Goal: Navigation & Orientation: Find specific page/section

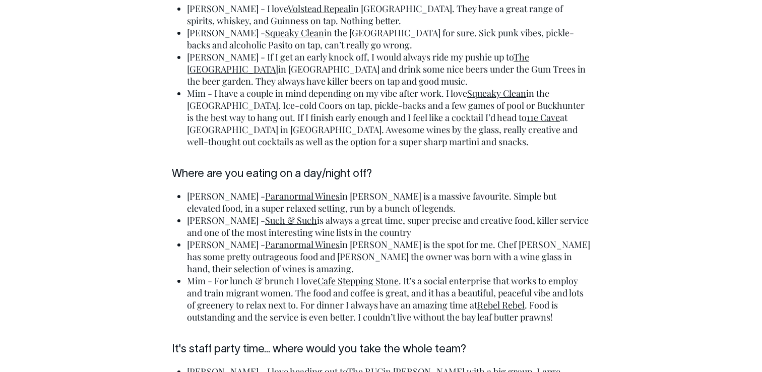
scroll to position [2776, 0]
click at [333, 275] on link "Cafe Stepping Stone" at bounding box center [358, 281] width 81 height 12
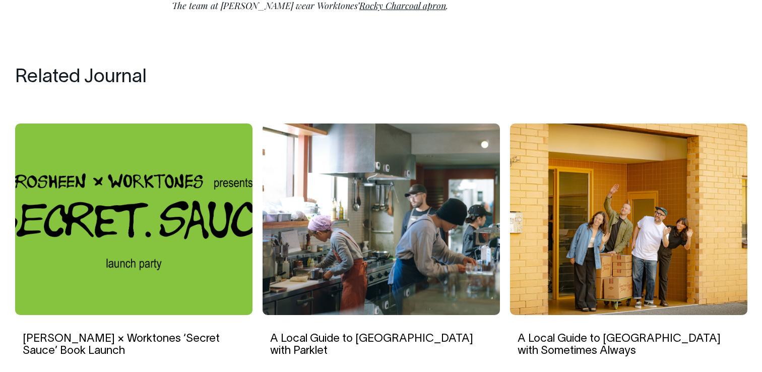
scroll to position [3623, 0]
click at [147, 124] on img at bounding box center [133, 220] width 237 height 192
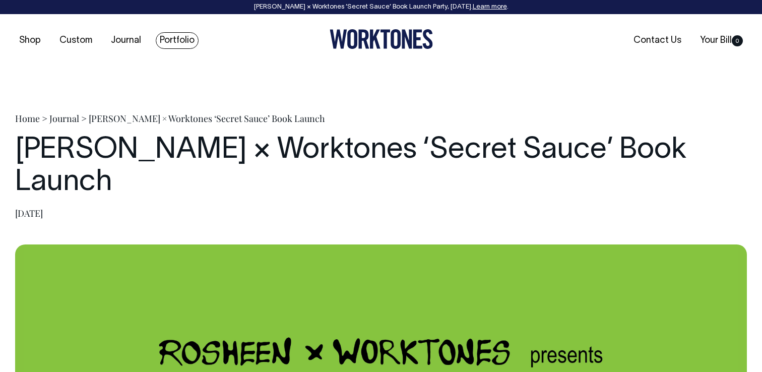
click at [167, 38] on link "Portfolio" at bounding box center [177, 40] width 43 height 17
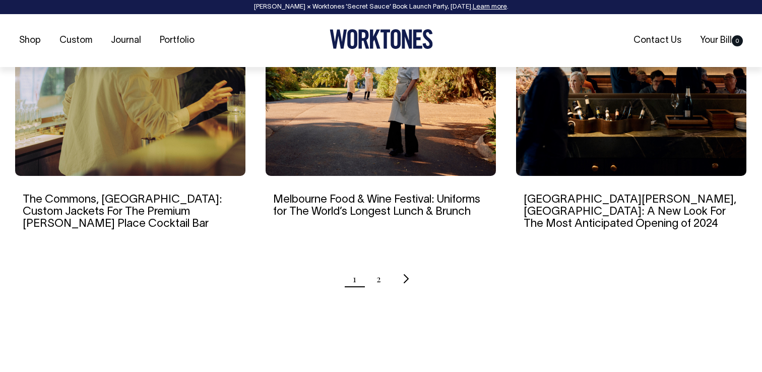
scroll to position [1037, 0]
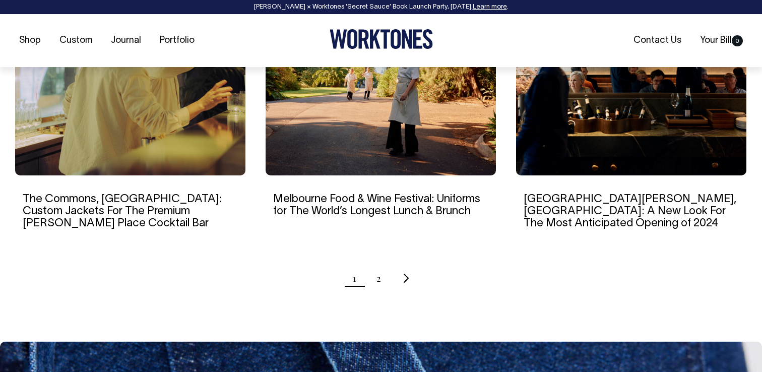
click at [375, 266] on ul "1 2" at bounding box center [381, 278] width 732 height 25
click at [382, 266] on ul "1 2" at bounding box center [381, 278] width 732 height 25
click at [377, 266] on link "2" at bounding box center [379, 278] width 5 height 25
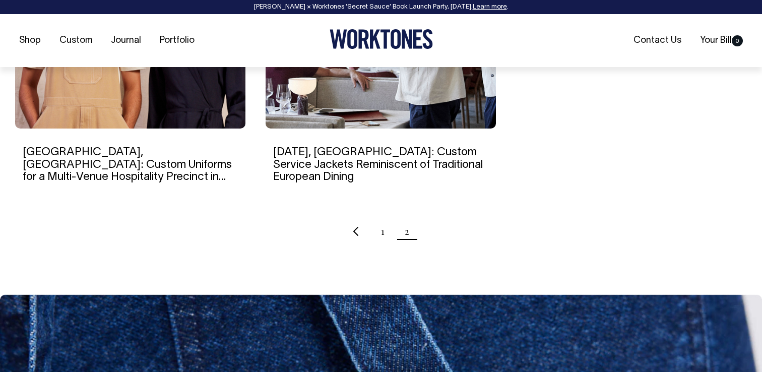
scroll to position [800, 0]
